Goal: Task Accomplishment & Management: Manage account settings

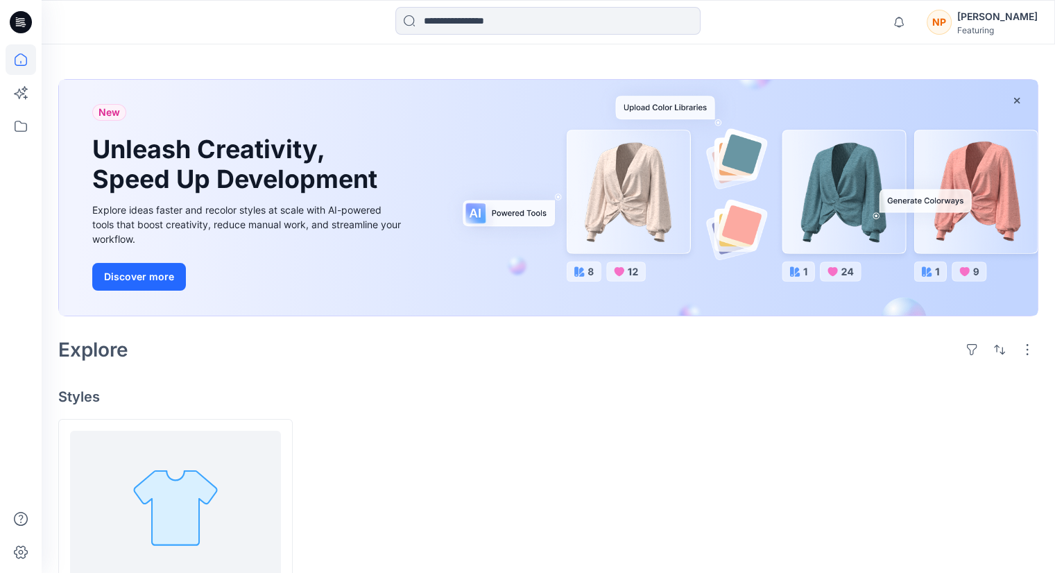
scroll to position [126, 0]
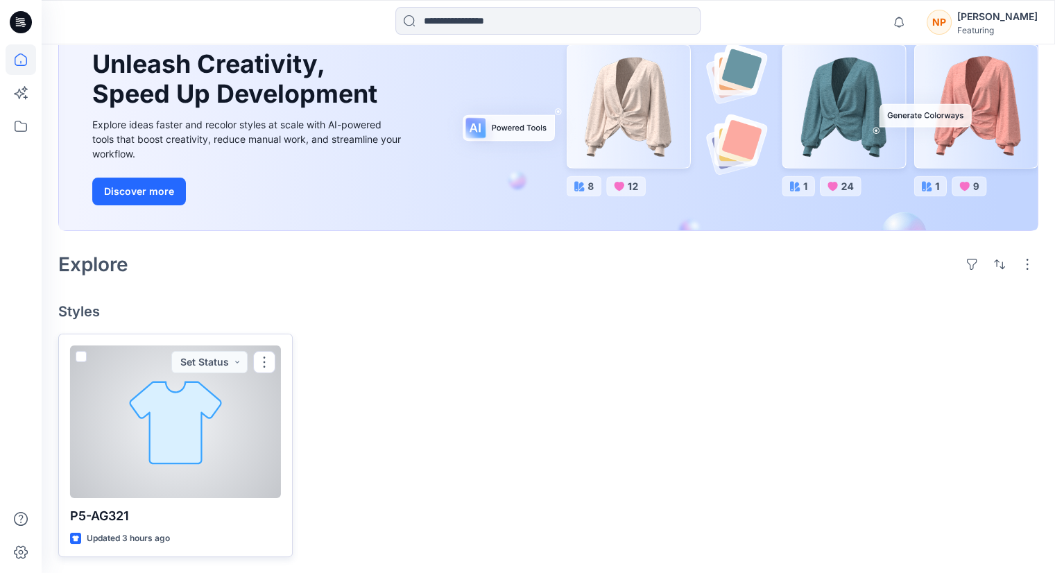
click at [207, 509] on p "P5-AG321" at bounding box center [175, 516] width 211 height 19
click at [205, 450] on div at bounding box center [175, 422] width 211 height 153
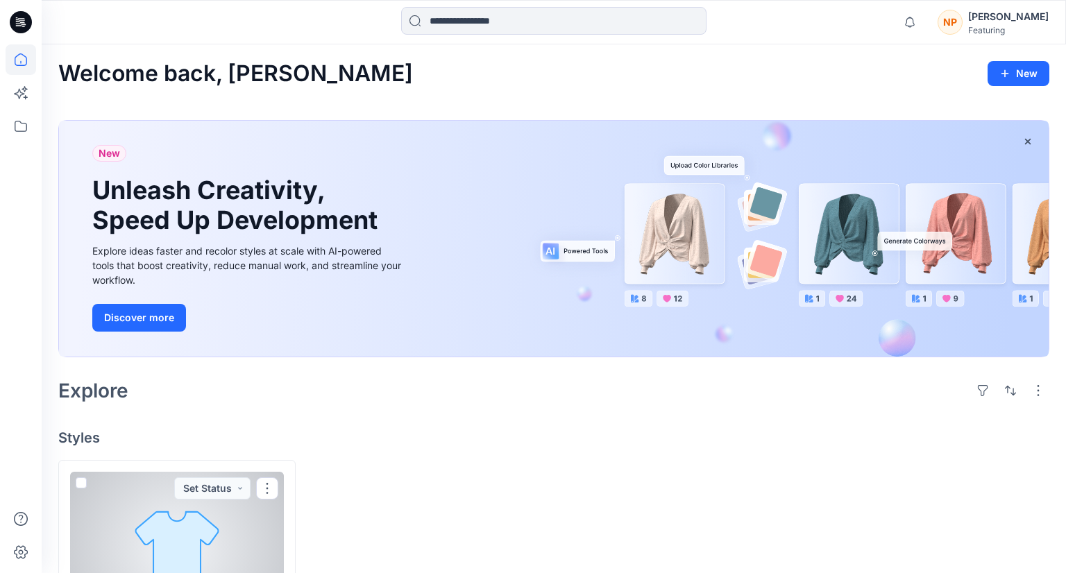
click at [205, 450] on div "Welcome back, Nguyen New New Unleash Creativity, Speed Up Development Explore i…" at bounding box center [554, 372] width 1024 height 656
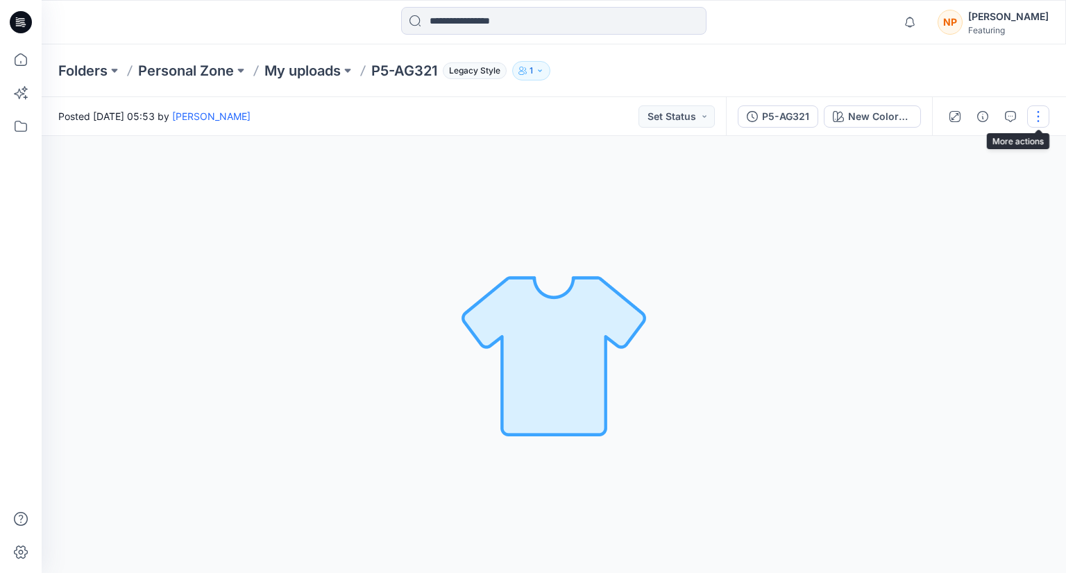
click at [1034, 120] on button "button" at bounding box center [1038, 116] width 22 height 22
click at [972, 151] on button "Edit" at bounding box center [980, 149] width 128 height 26
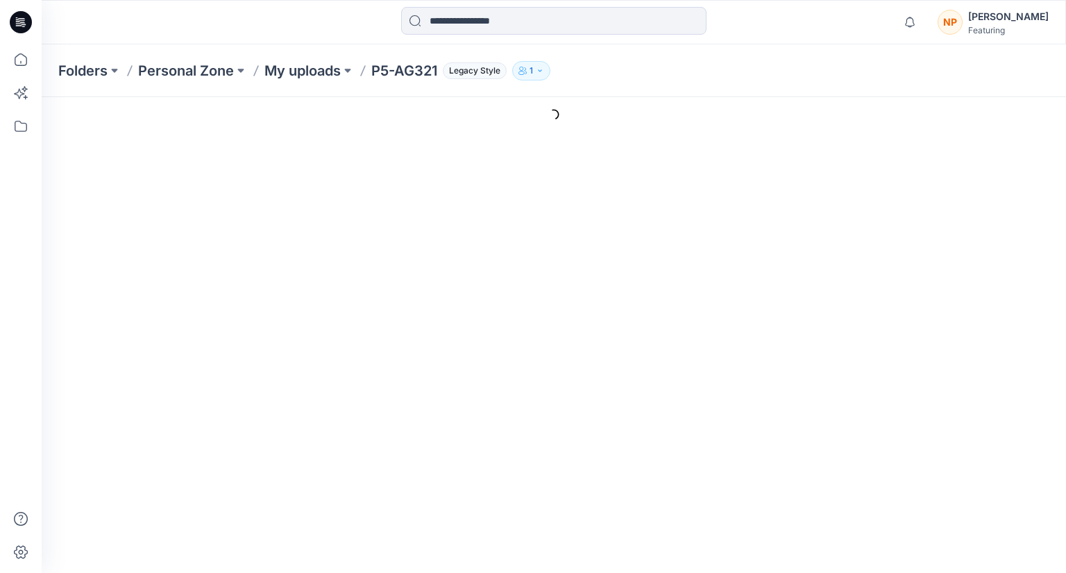
type input "********"
type input "**********"
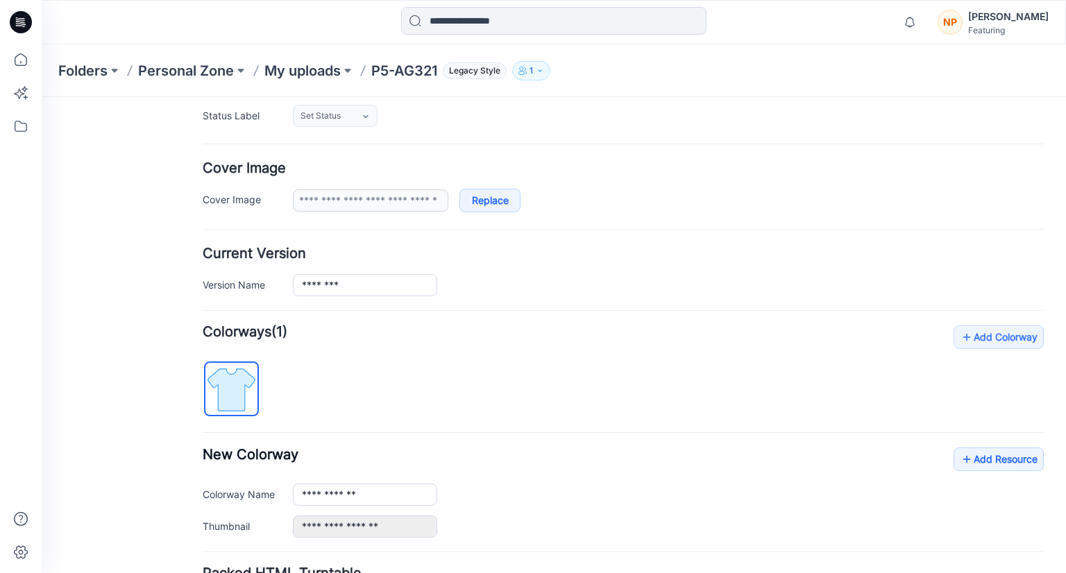
scroll to position [208, 0]
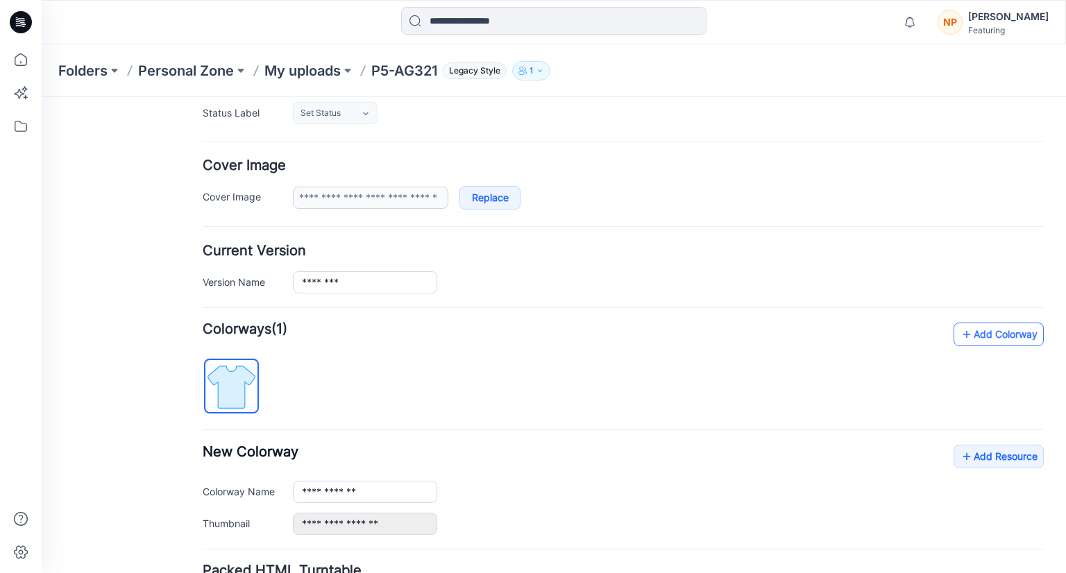
click at [969, 334] on link "Add Colorway" at bounding box center [998, 335] width 90 height 24
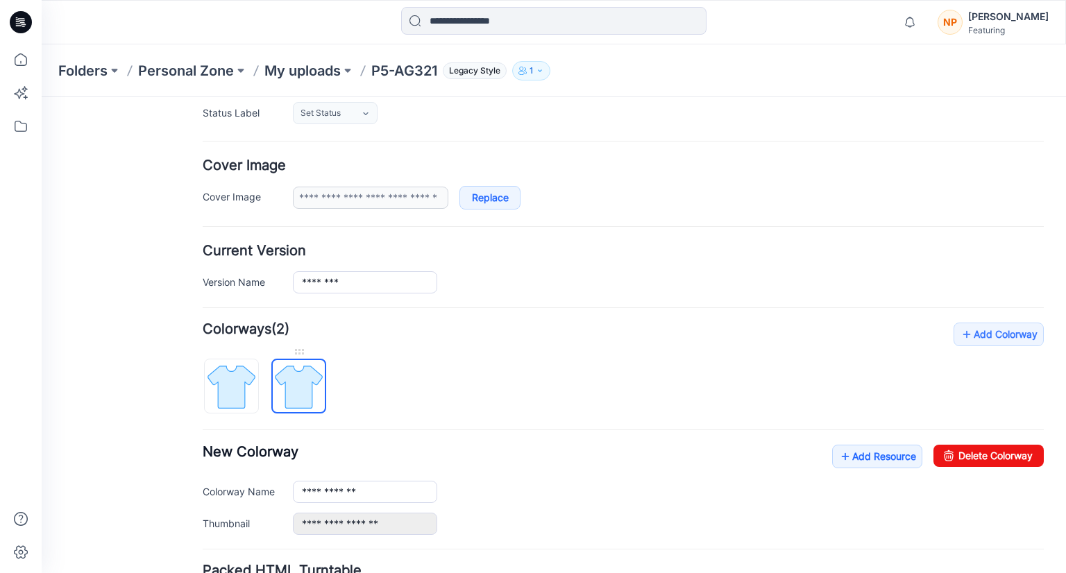
click at [316, 390] on img at bounding box center [299, 387] width 52 height 52
click at [250, 382] on img at bounding box center [231, 387] width 52 height 52
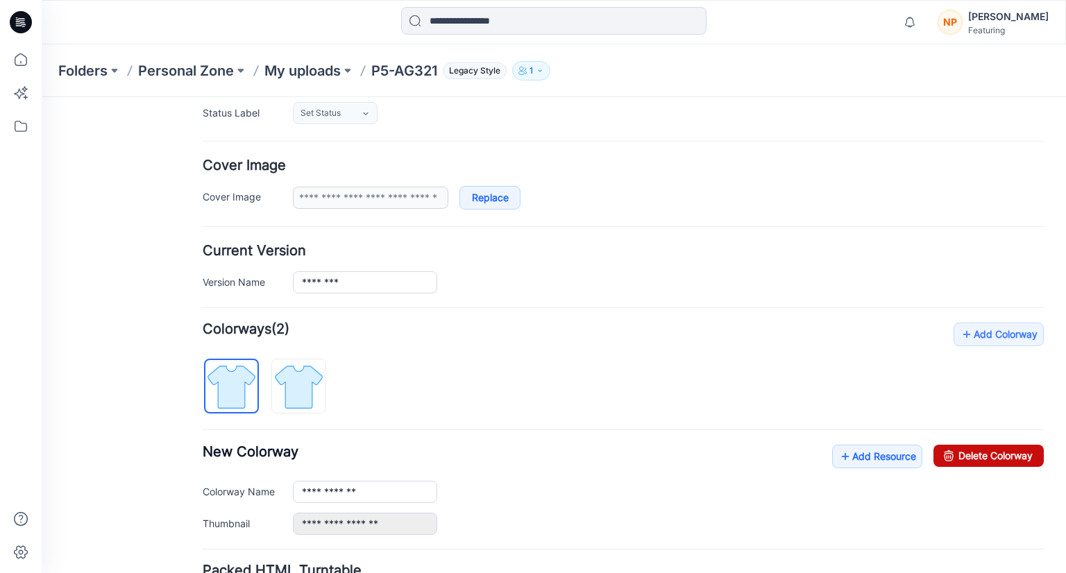
drag, startPoint x: 967, startPoint y: 452, endPoint x: 634, endPoint y: 172, distance: 435.9
click at [967, 452] on link "Delete Colorway" at bounding box center [988, 456] width 110 height 22
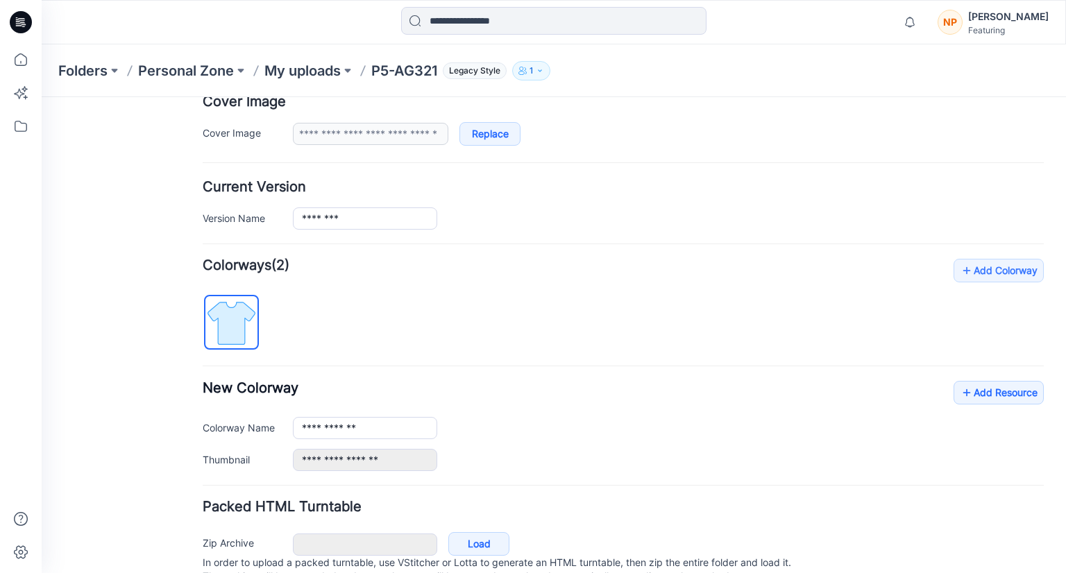
scroll to position [326, 0]
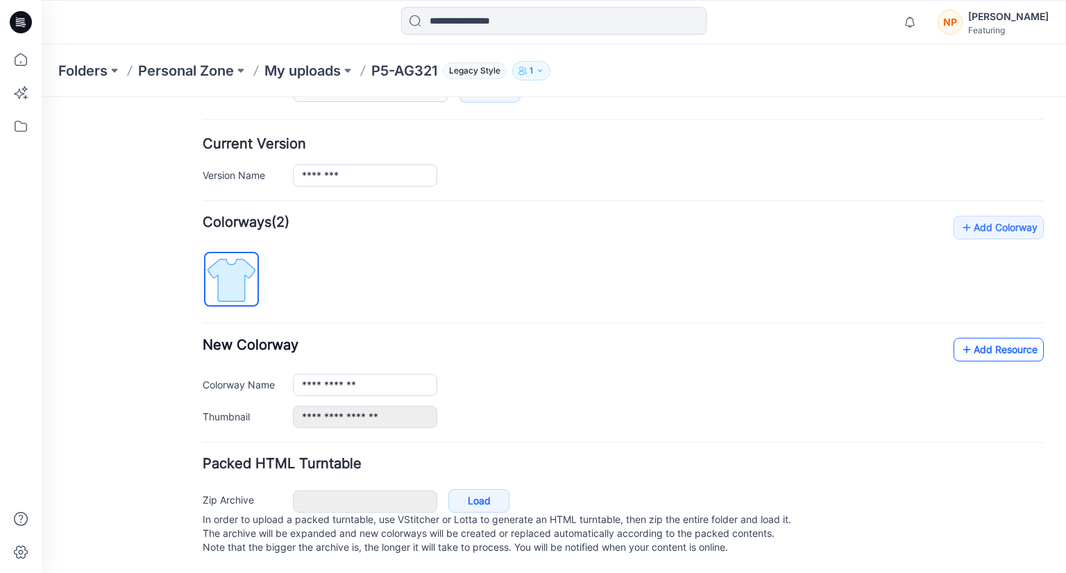
click at [960, 342] on icon at bounding box center [967, 350] width 14 height 22
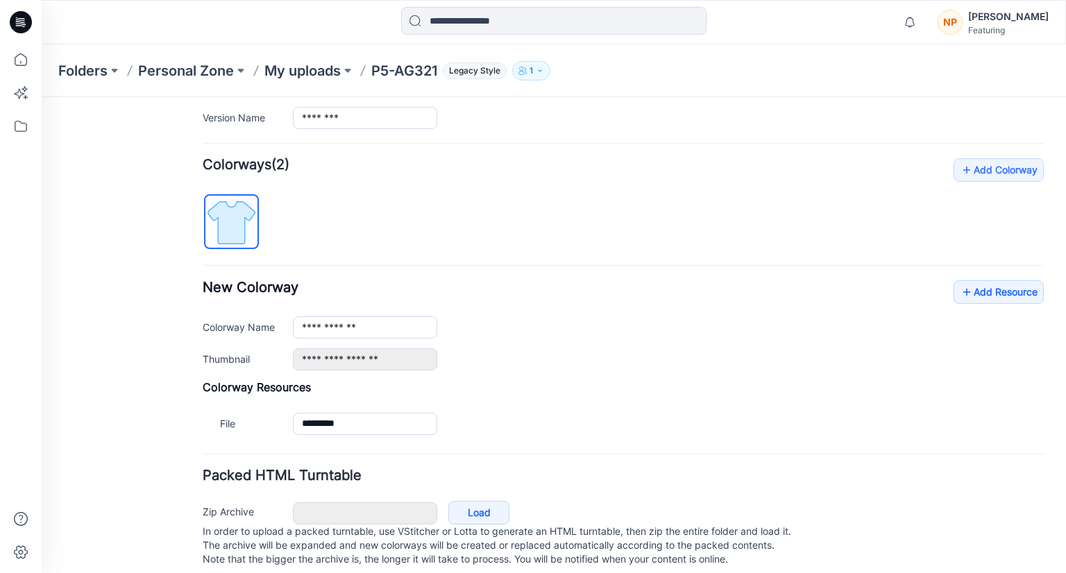
scroll to position [396, 0]
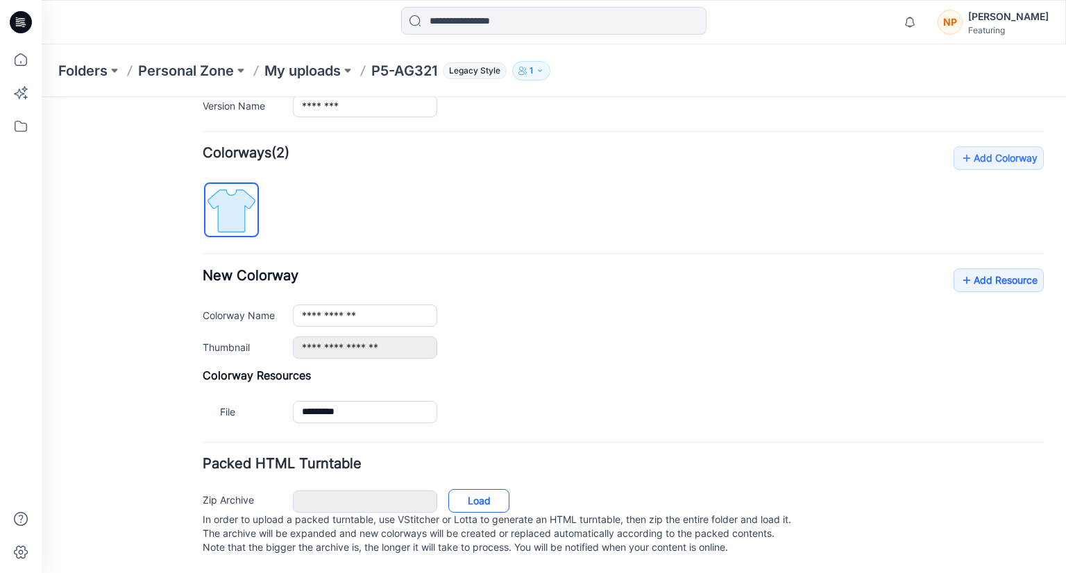
click at [485, 491] on link "Load" at bounding box center [478, 501] width 61 height 24
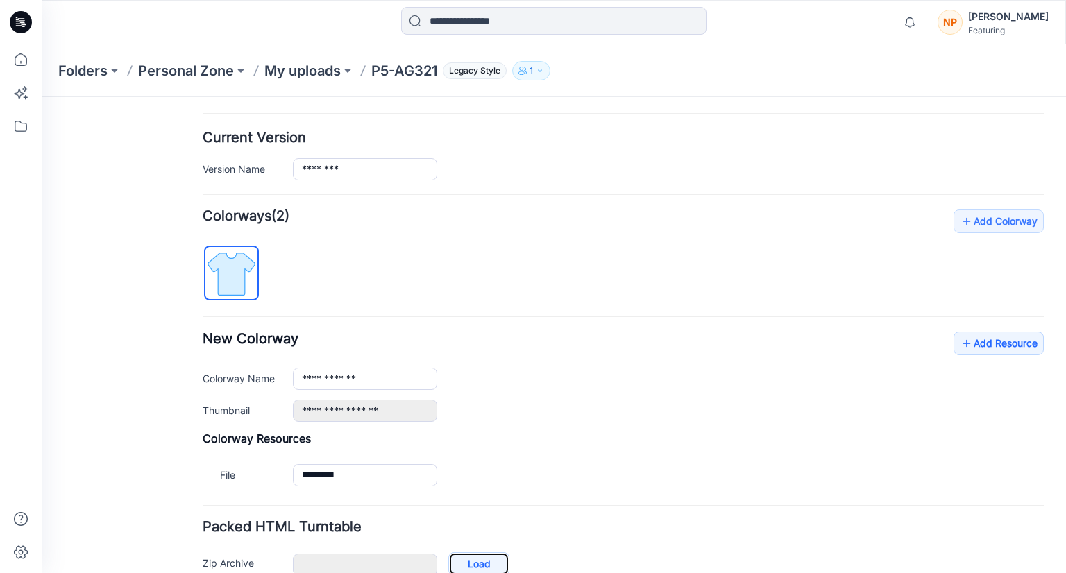
scroll to position [187, 0]
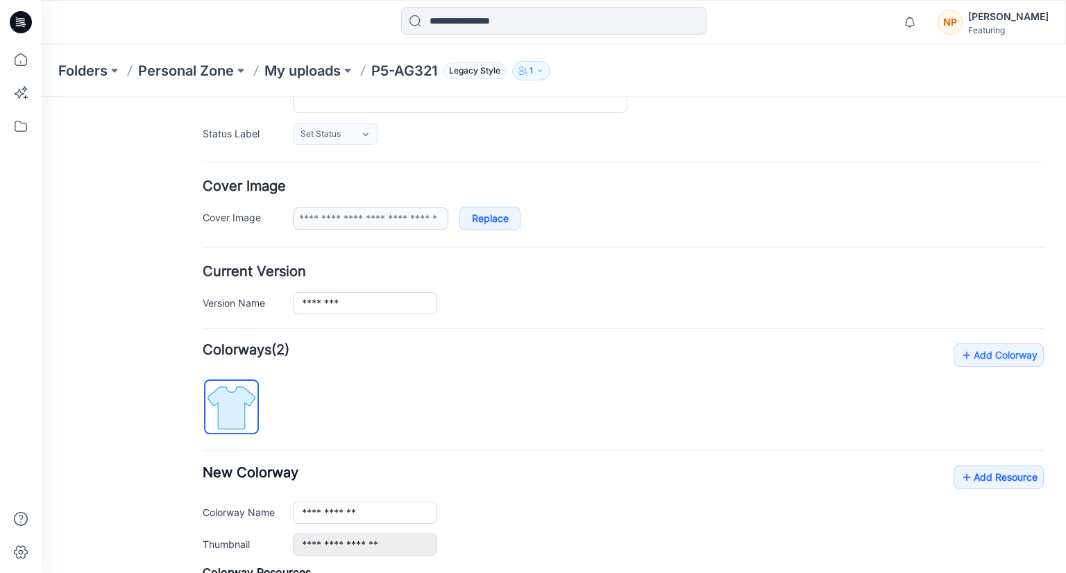
click at [243, 390] on img at bounding box center [231, 408] width 52 height 52
click at [242, 390] on img at bounding box center [231, 408] width 52 height 52
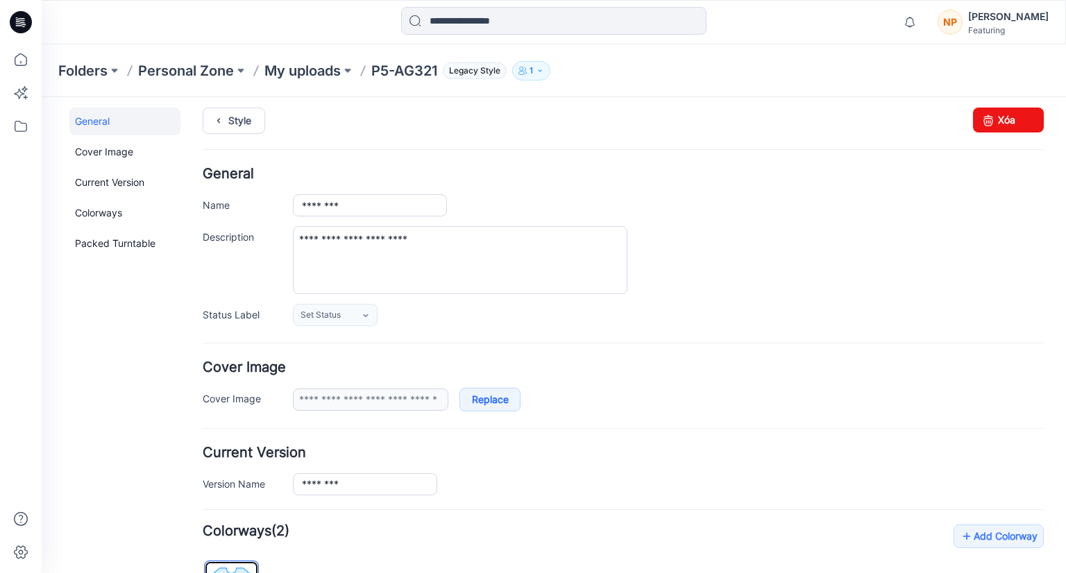
scroll to position [0, 0]
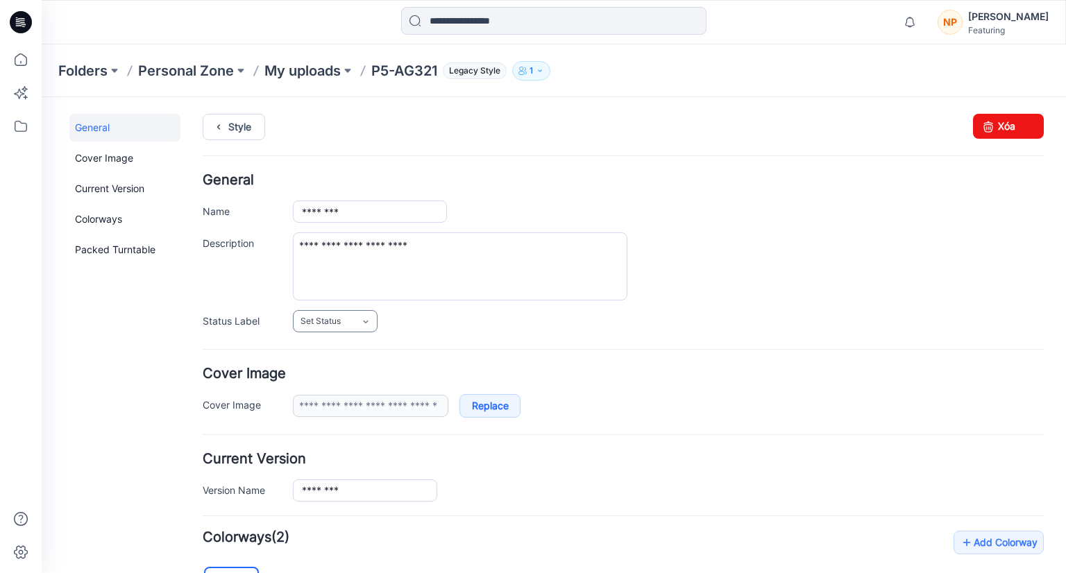
click at [350, 324] on link "Set Status" at bounding box center [335, 321] width 85 height 22
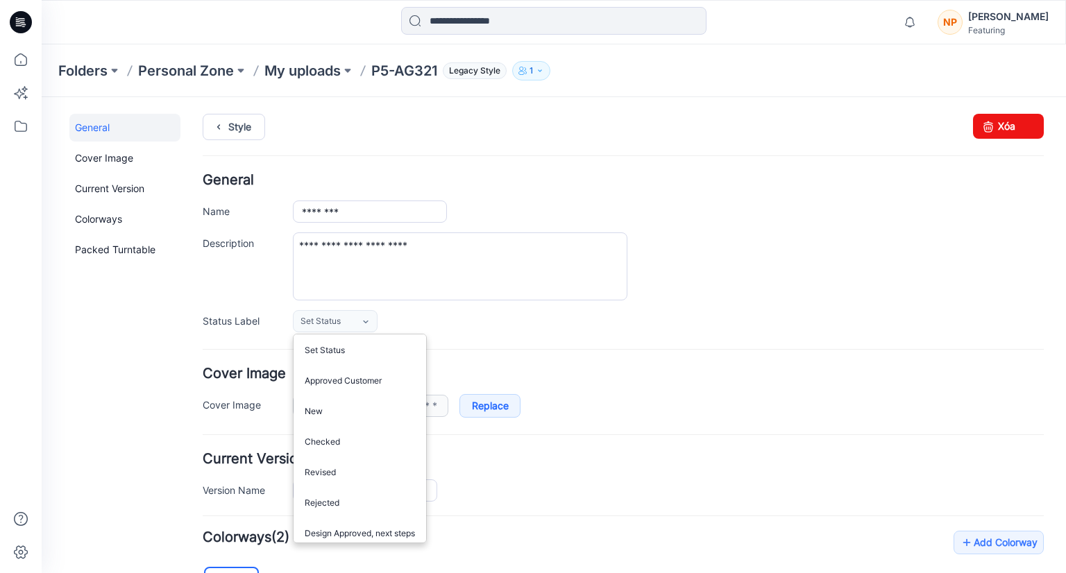
click at [534, 342] on form "**********" at bounding box center [623, 558] width 841 height 770
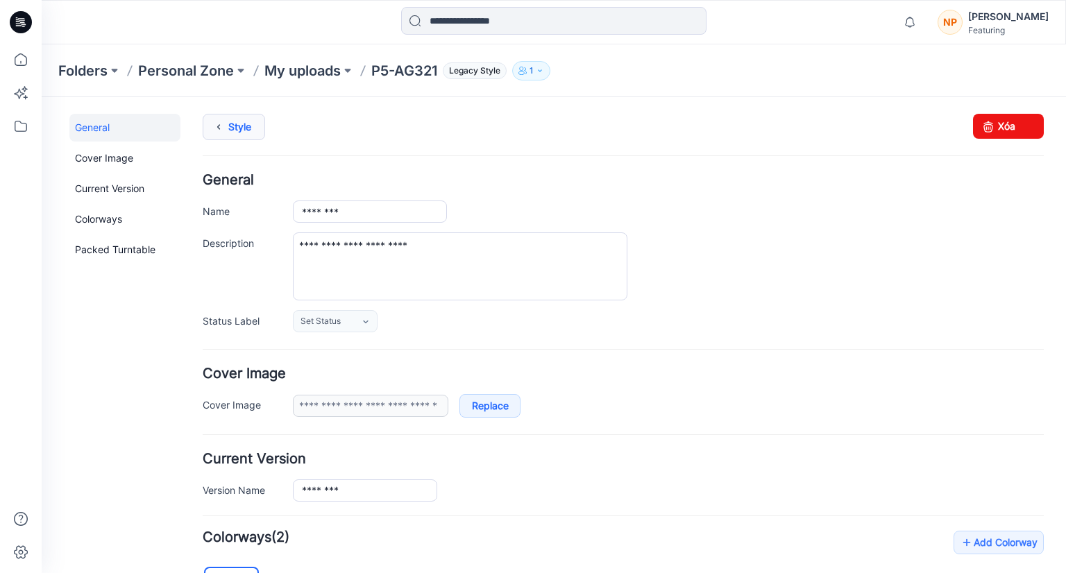
click at [231, 135] on link "Style" at bounding box center [234, 127] width 62 height 26
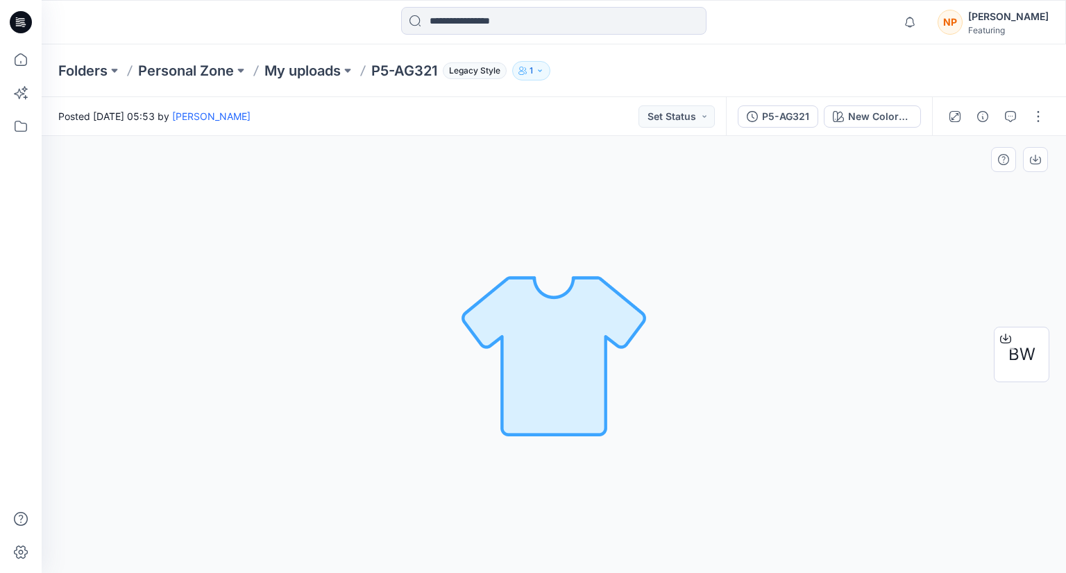
click at [604, 352] on img at bounding box center [554, 354] width 194 height 194
click at [1040, 123] on button "button" at bounding box center [1038, 116] width 22 height 22
click at [963, 155] on button "Edit" at bounding box center [980, 149] width 128 height 26
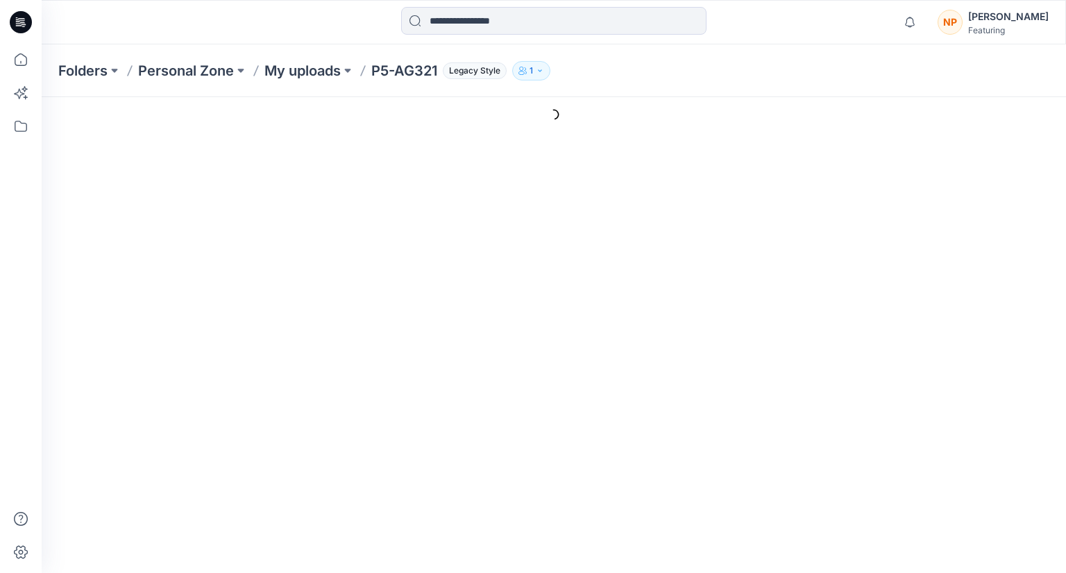
type input "********"
type input "**********"
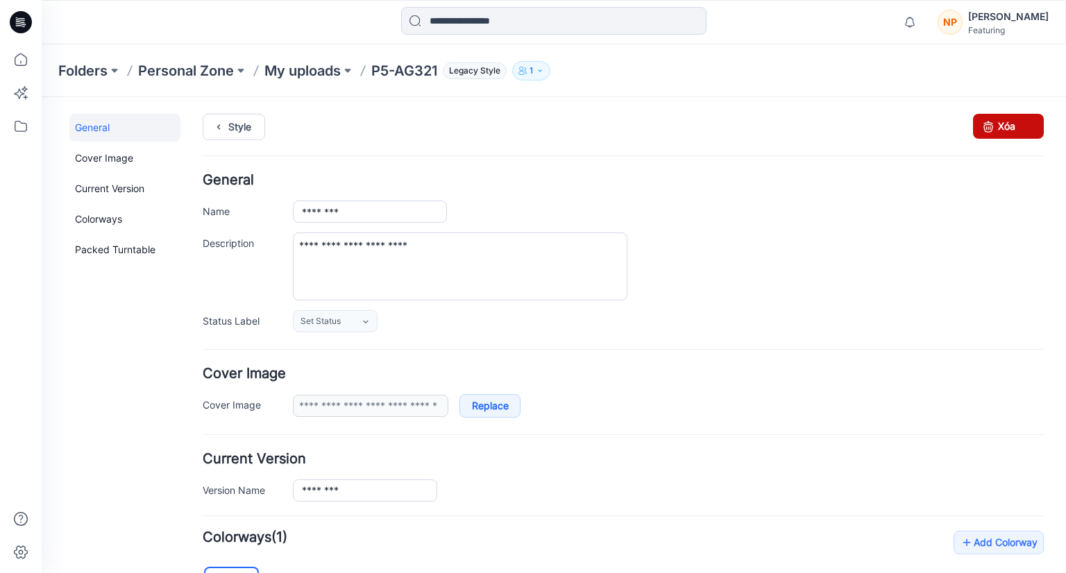
drag, startPoint x: 995, startPoint y: 132, endPoint x: 631, endPoint y: 181, distance: 367.6
click at [995, 132] on link "Xóa" at bounding box center [1008, 126] width 71 height 25
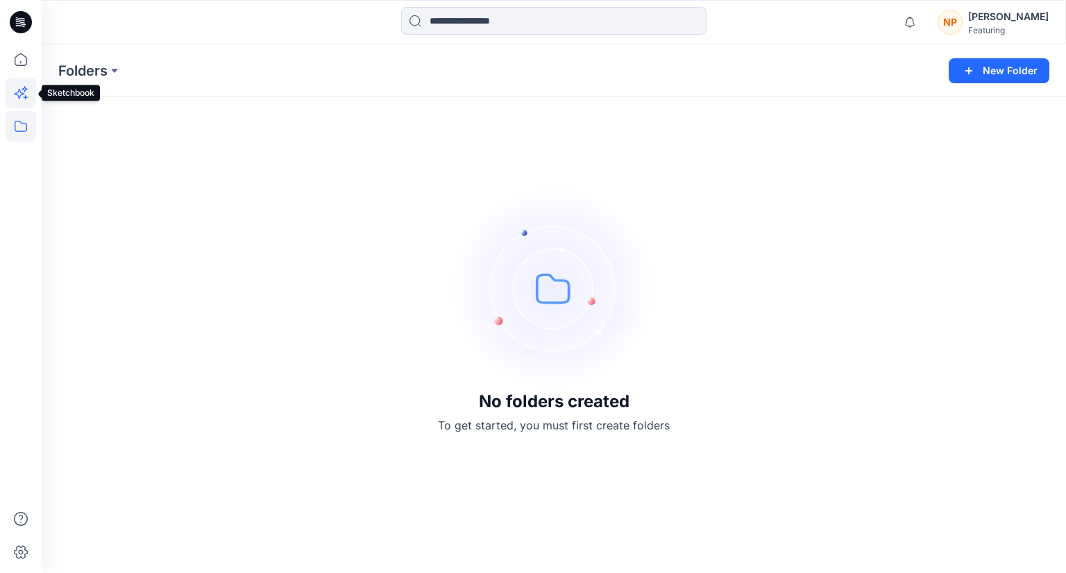
click at [29, 102] on icon at bounding box center [21, 93] width 31 height 31
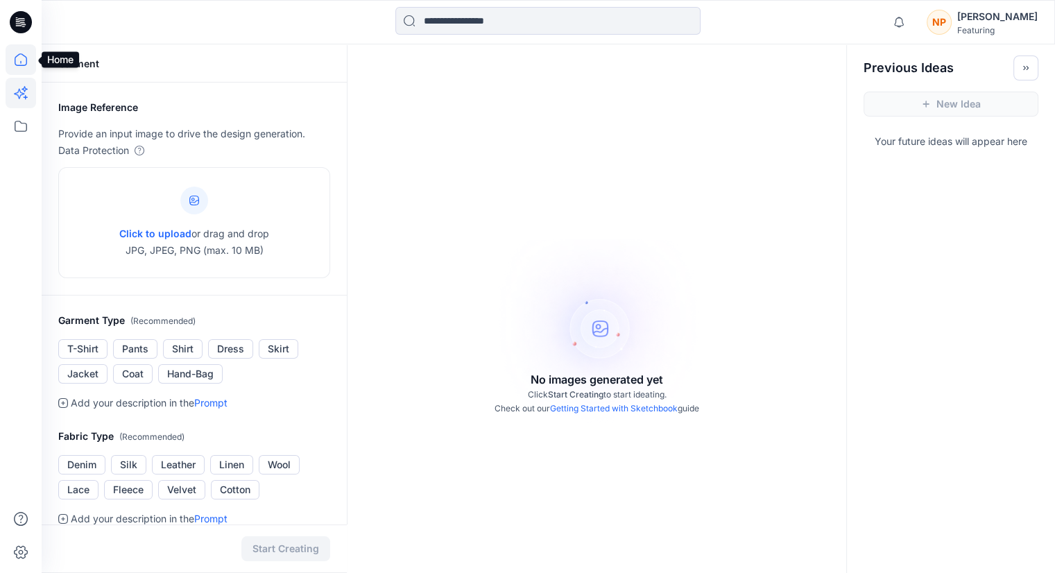
click at [10, 65] on icon at bounding box center [21, 59] width 31 height 31
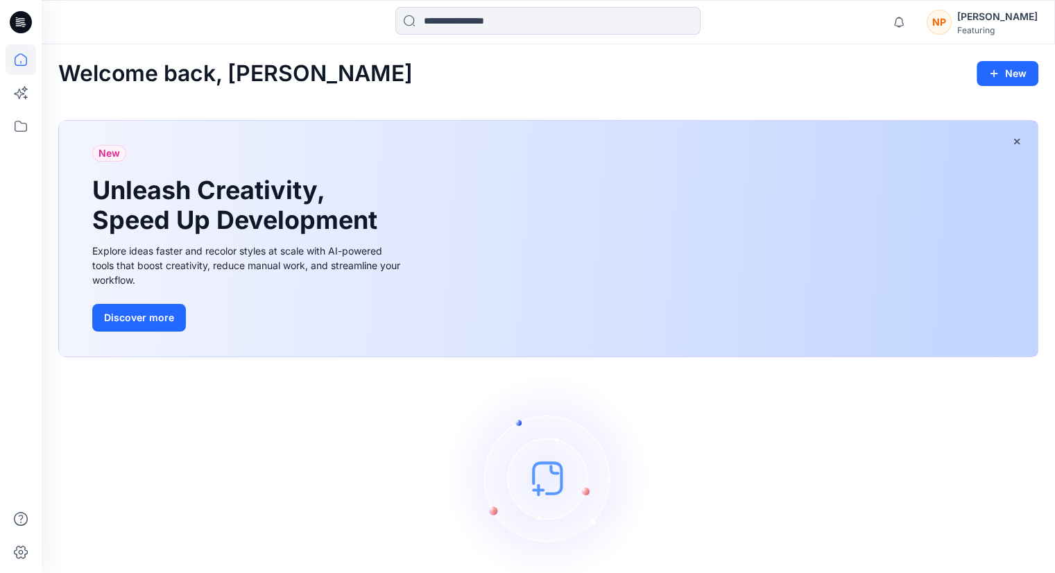
click at [561, 477] on img at bounding box center [549, 478] width 208 height 208
click at [994, 79] on button "New" at bounding box center [1008, 73] width 62 height 25
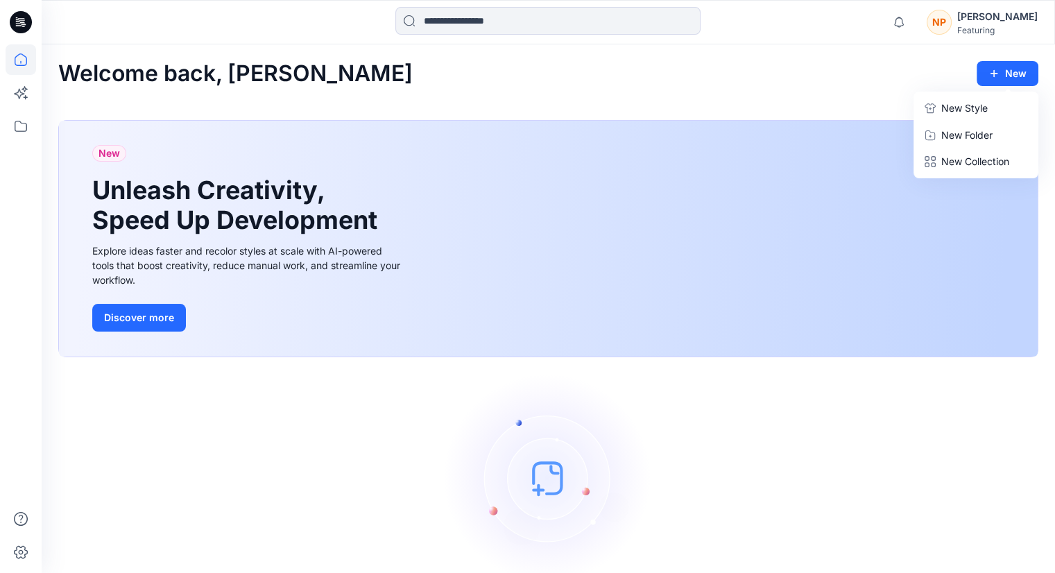
click at [969, 106] on p "New Style" at bounding box center [965, 108] width 46 height 17
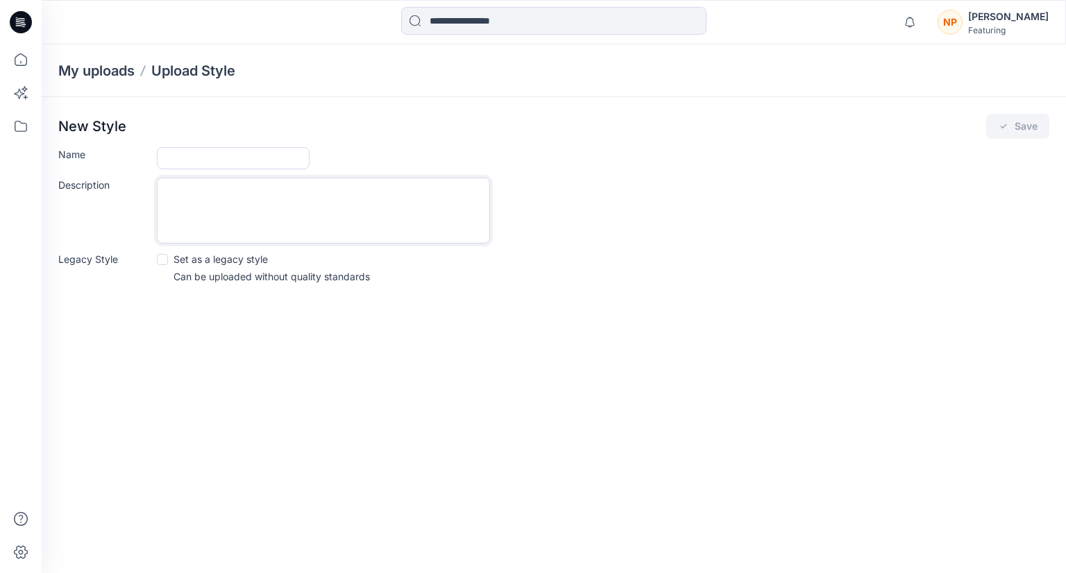
click at [337, 233] on textarea "Description" at bounding box center [323, 211] width 333 height 66
click at [230, 163] on input "Name" at bounding box center [233, 158] width 153 height 22
type input "********"
click at [233, 207] on textarea "Description" at bounding box center [323, 211] width 333 height 66
type textarea "**********"
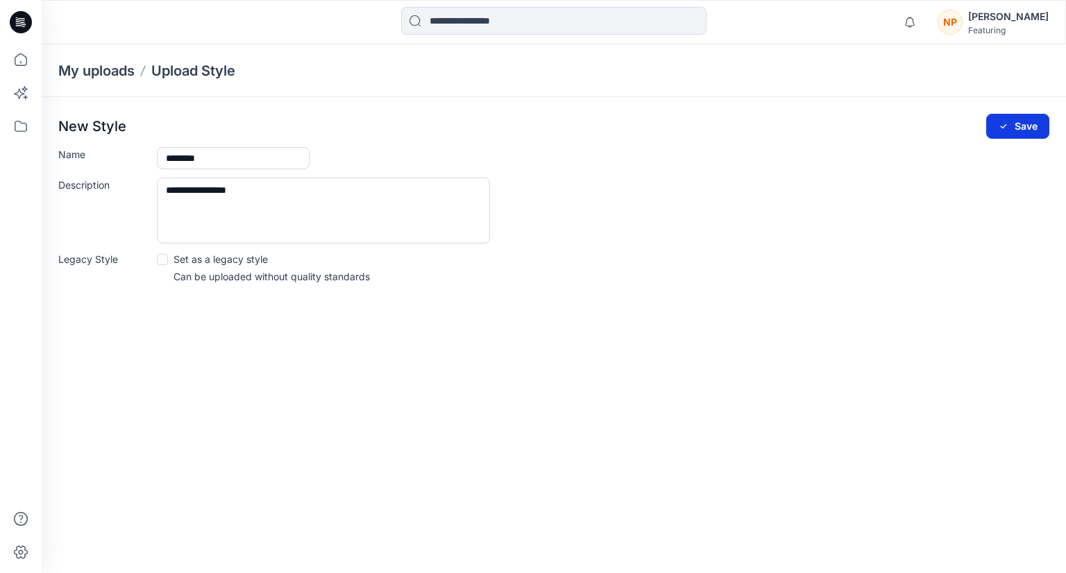
click at [1003, 120] on button "Save" at bounding box center [1017, 126] width 63 height 25
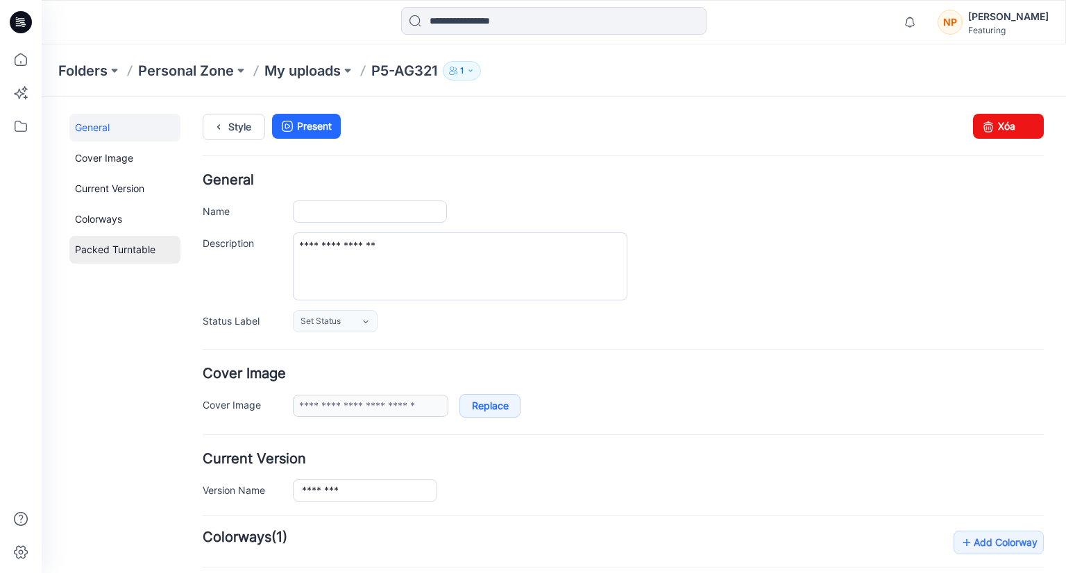
type input "********"
type input "**********"
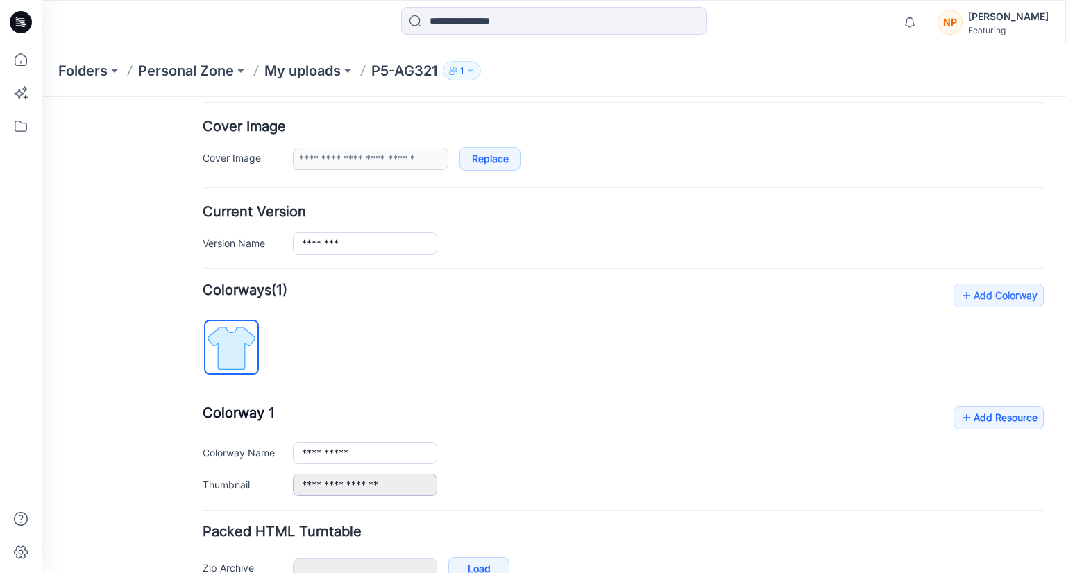
scroll to position [187, 0]
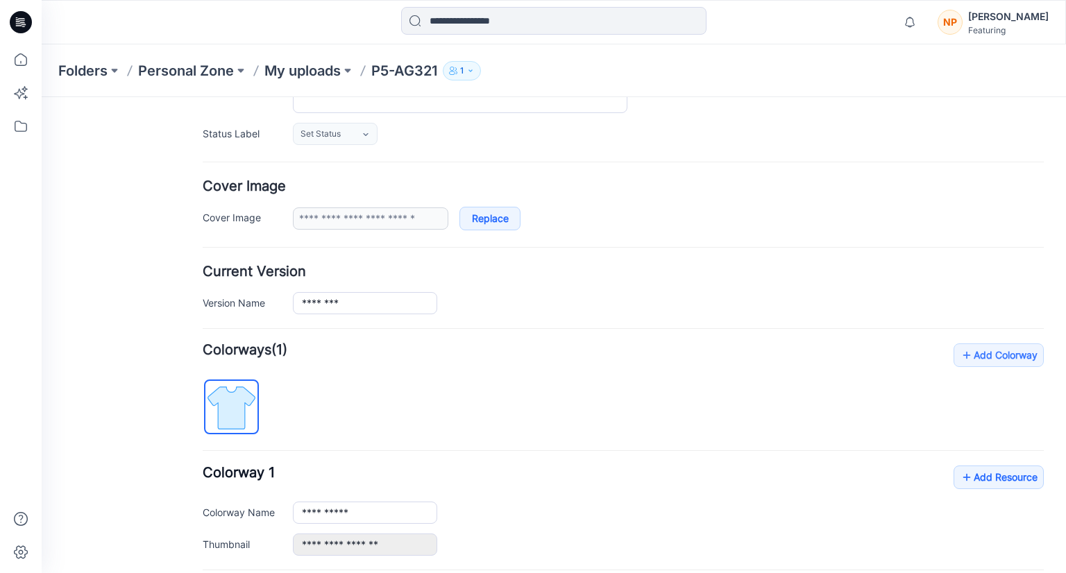
click at [235, 409] on img at bounding box center [231, 408] width 52 height 52
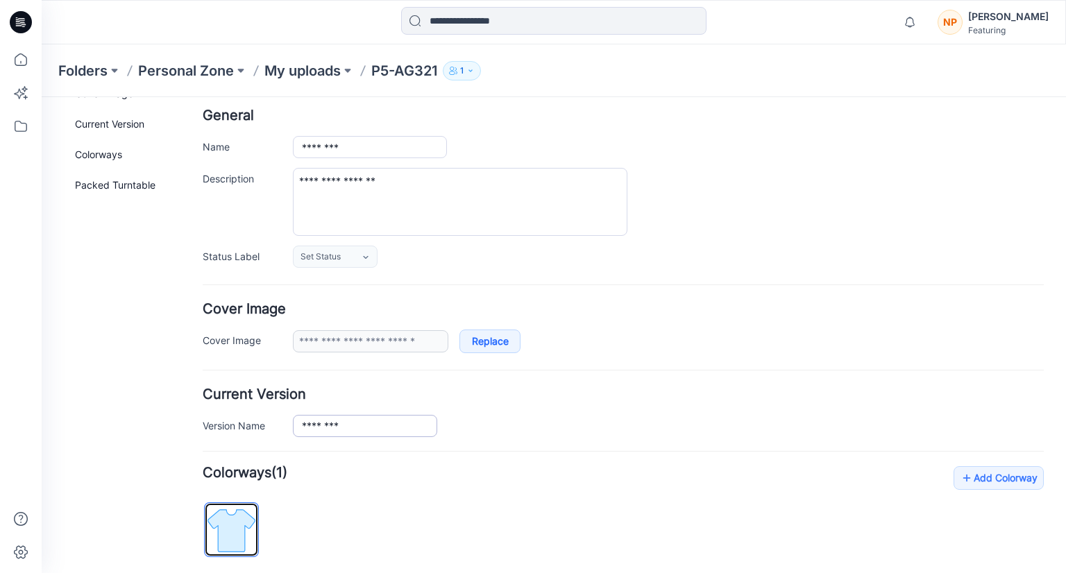
scroll to position [49, 0]
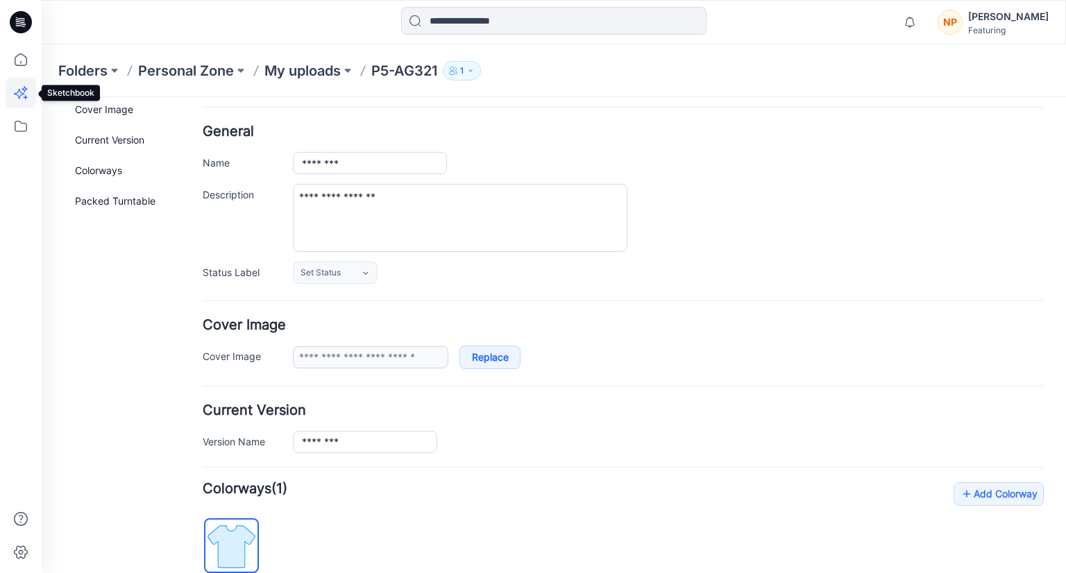
click at [18, 95] on icon at bounding box center [19, 94] width 10 height 10
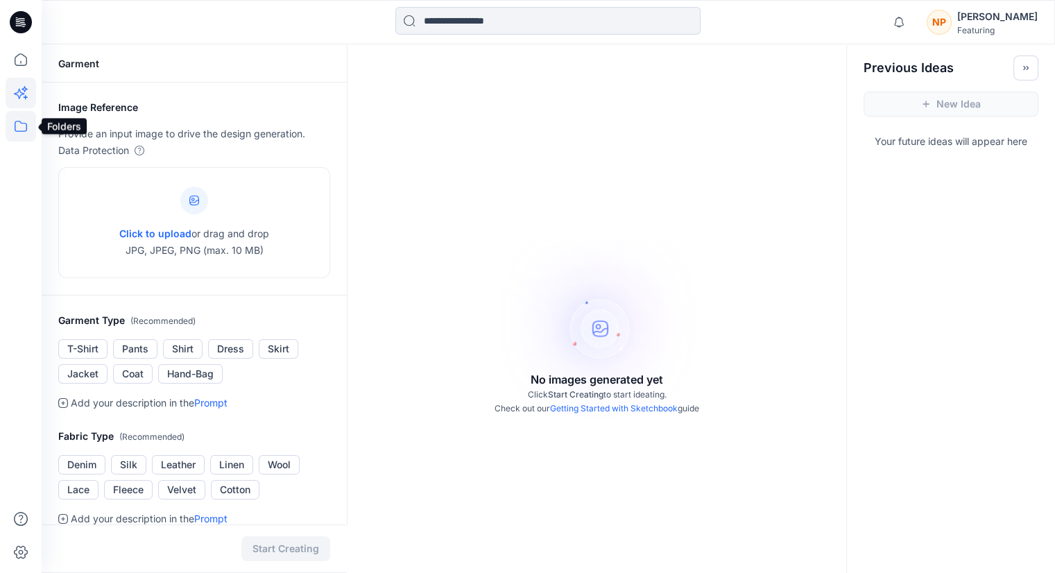
click at [18, 120] on icon at bounding box center [21, 126] width 31 height 31
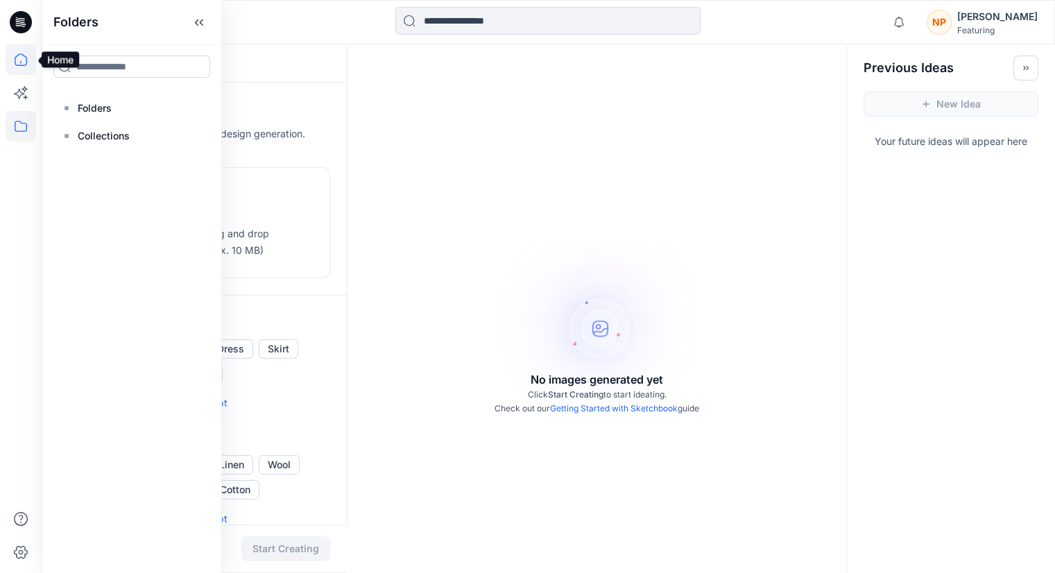
click at [25, 66] on icon at bounding box center [21, 59] width 31 height 31
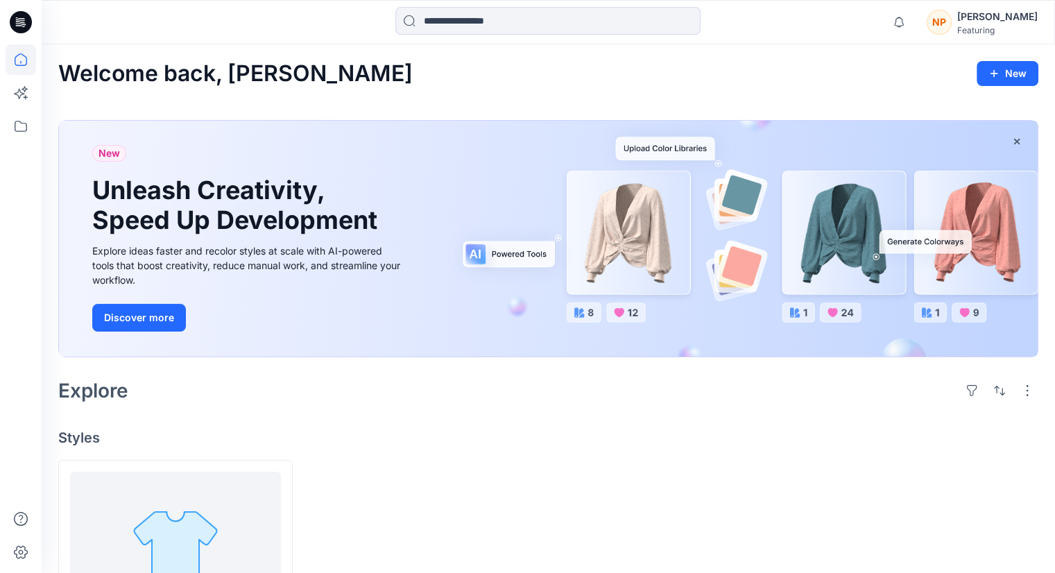
click at [1017, 20] on div "Nguyen Phuong" at bounding box center [998, 16] width 80 height 17
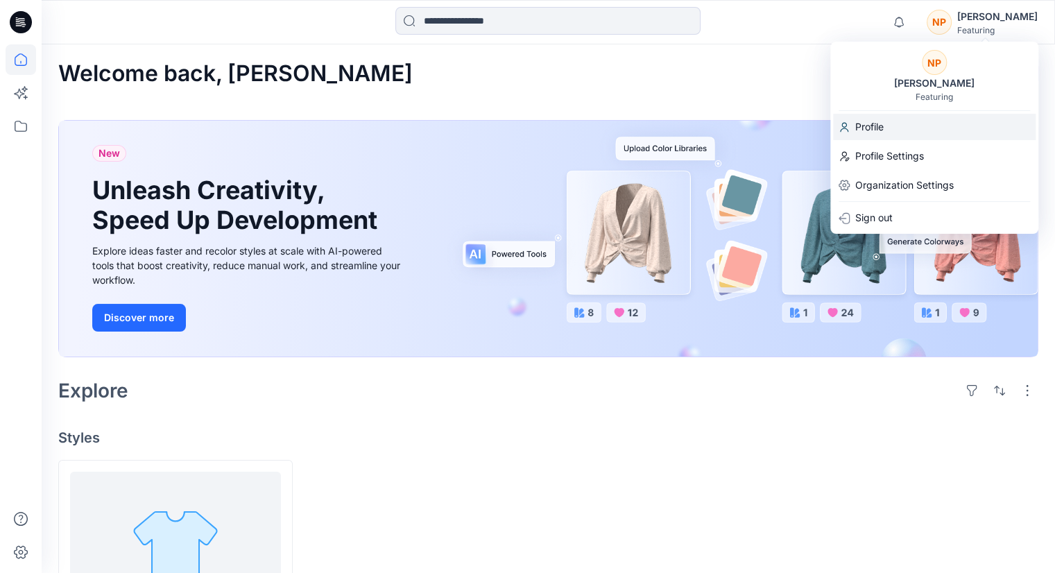
click at [899, 133] on div "Profile" at bounding box center [934, 127] width 203 height 26
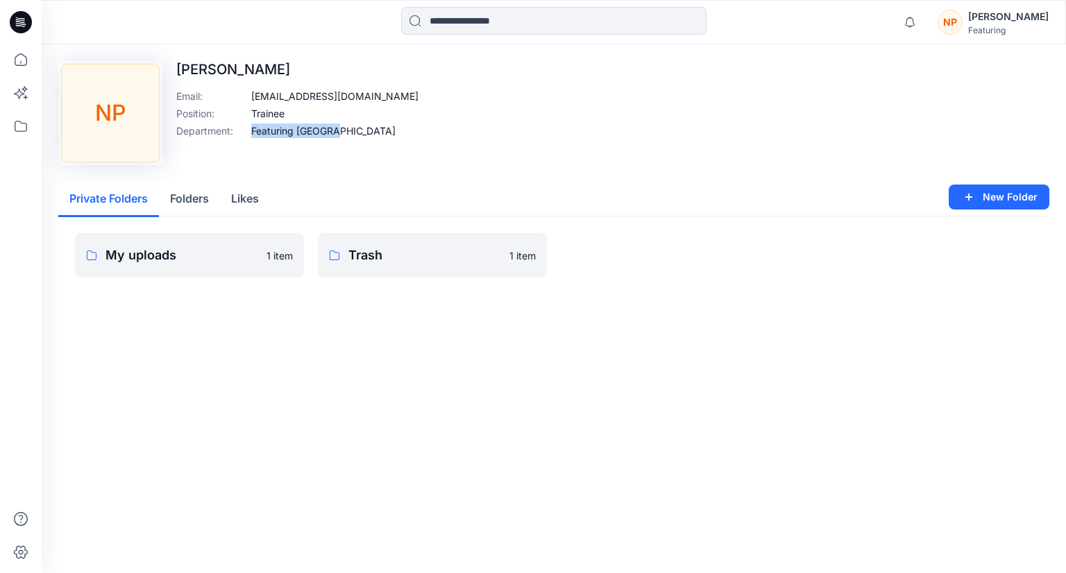
drag, startPoint x: 250, startPoint y: 131, endPoint x: 344, endPoint y: 134, distance: 94.4
click at [344, 134] on div "Department : Featuring Vietnam" at bounding box center [297, 131] width 242 height 15
copy p "Featuring Vietnam"
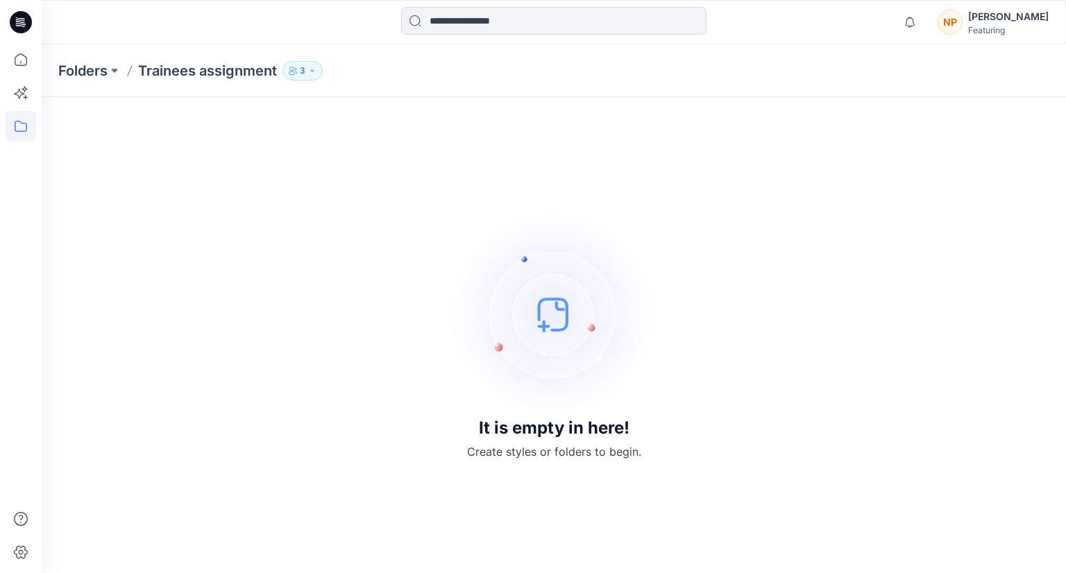
click at [983, 26] on div "Featuring" at bounding box center [1008, 30] width 80 height 10
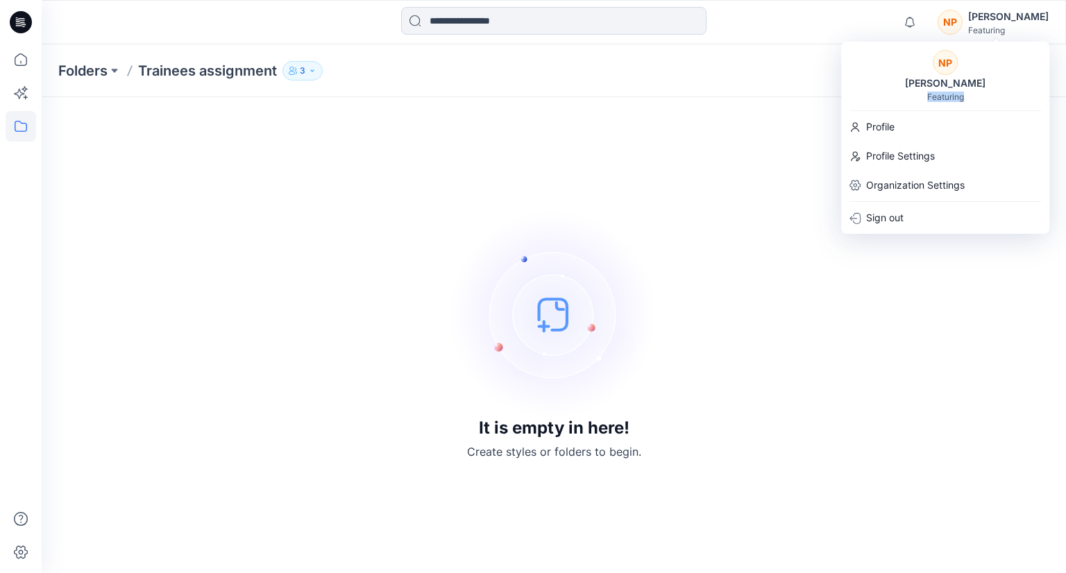
drag, startPoint x: 926, startPoint y: 96, endPoint x: 963, endPoint y: 101, distance: 37.0
click at [963, 101] on div "Featuring" at bounding box center [945, 97] width 37 height 10
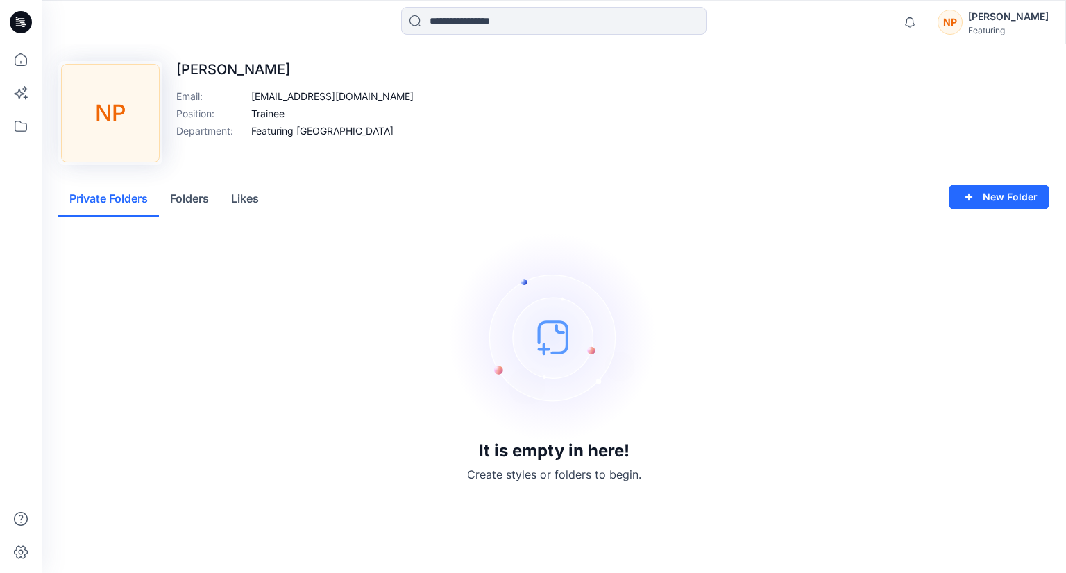
click at [963, 101] on div "Upload Image NP Nguyen Phuong Email : nguyenfuong272003@gmail.com Position : Tr…" at bounding box center [553, 113] width 991 height 104
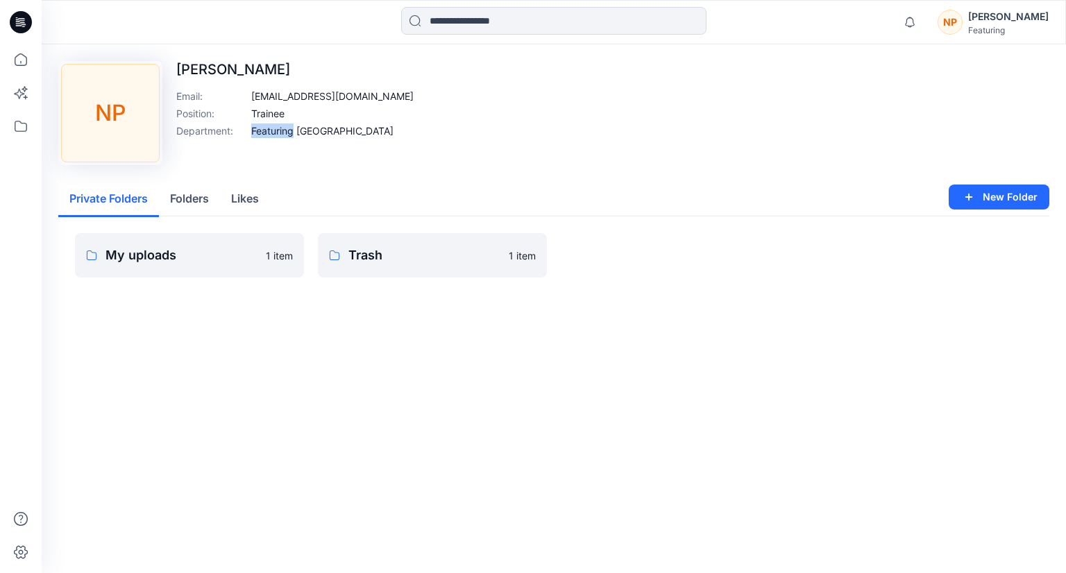
drag, startPoint x: 252, startPoint y: 134, endPoint x: 294, endPoint y: 136, distance: 42.4
click at [294, 136] on p "Featuring Vietnam" at bounding box center [322, 131] width 142 height 15
copy p "Featuring"
click at [208, 329] on div "Upload Image NP Nguyen Phuong Email : nguyenfuong272003@gmail.com Position : Tr…" at bounding box center [554, 188] width 1024 height 289
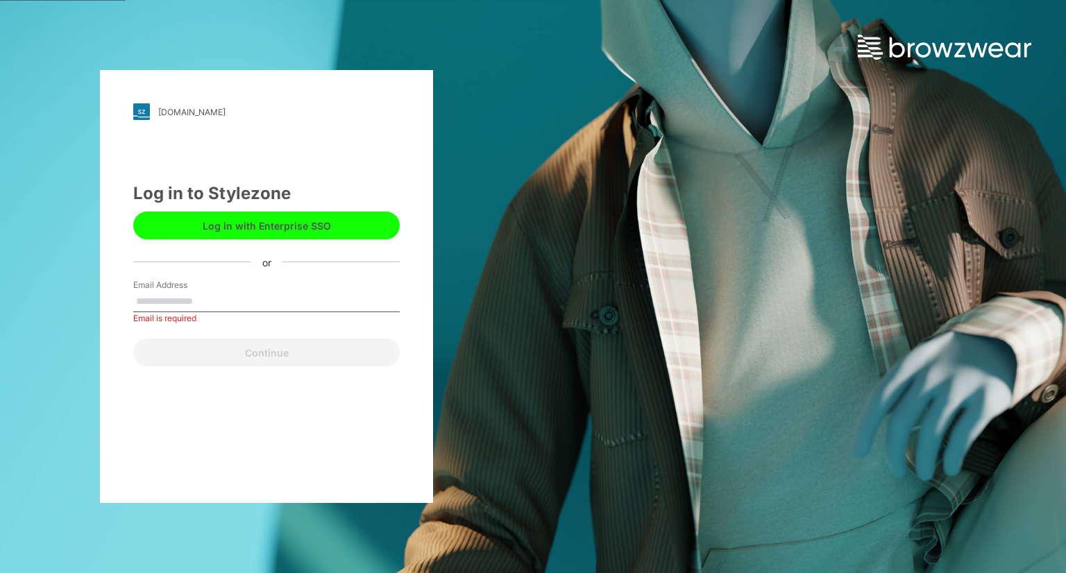
click at [219, 306] on input "Email Address" at bounding box center [266, 301] width 266 height 21
type input "**********"
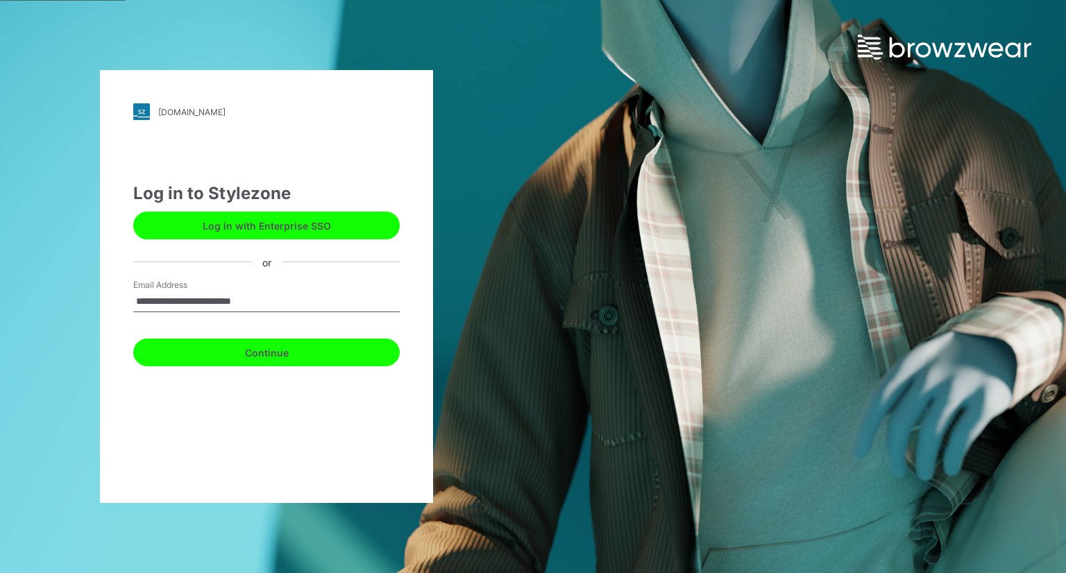
click at [249, 350] on button "Continue" at bounding box center [266, 353] width 266 height 28
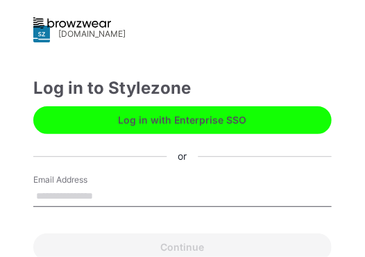
drag, startPoint x: 78, startPoint y: 199, endPoint x: 92, endPoint y: 199, distance: 13.9
click at [78, 199] on input "Email Address" at bounding box center [182, 196] width 298 height 21
type input "**********"
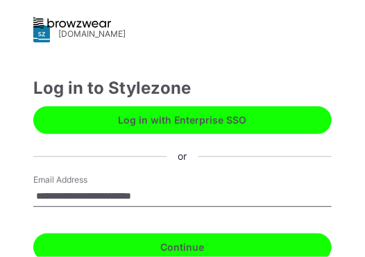
click at [150, 253] on button "Continue" at bounding box center [182, 247] width 298 height 28
